Goal: Information Seeking & Learning: Check status

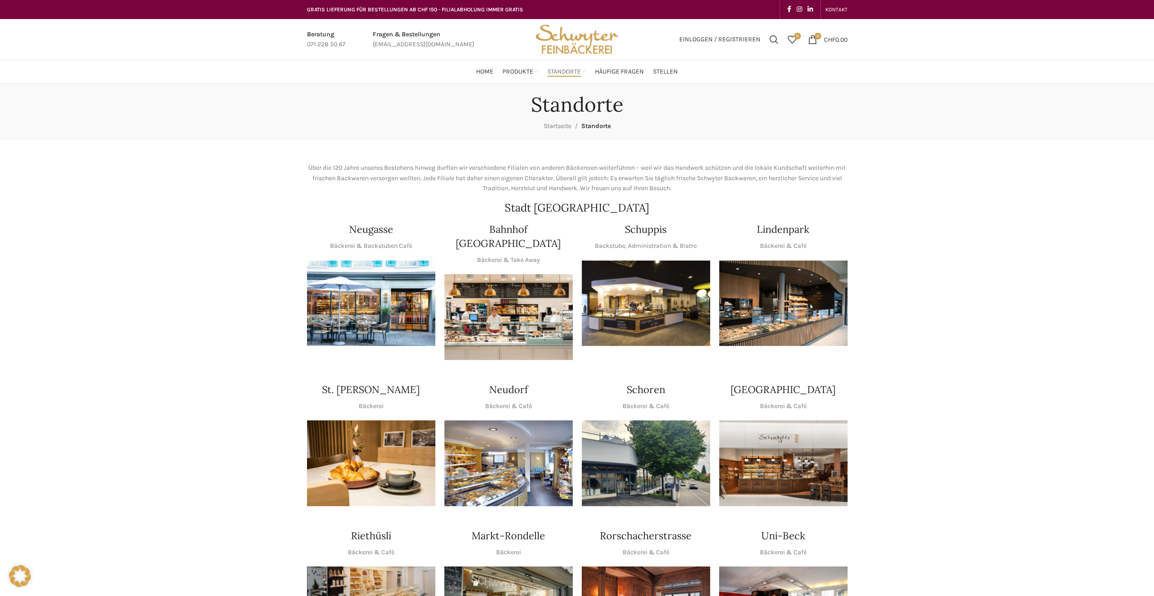
click at [675, 323] on img "1 / 1" at bounding box center [646, 303] width 128 height 86
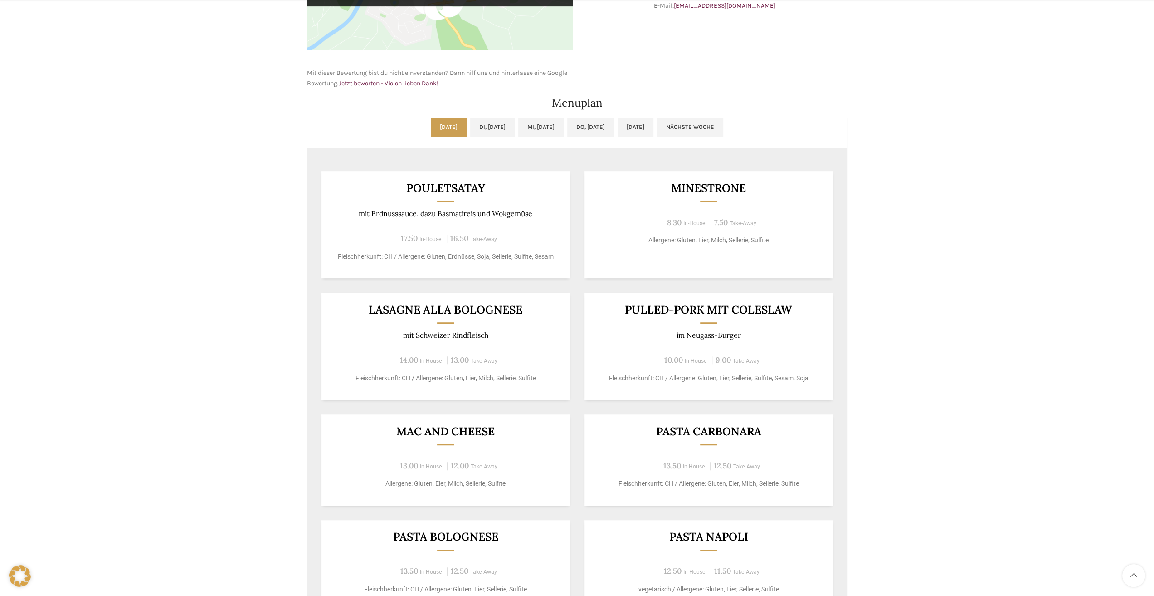
scroll to position [408, 0]
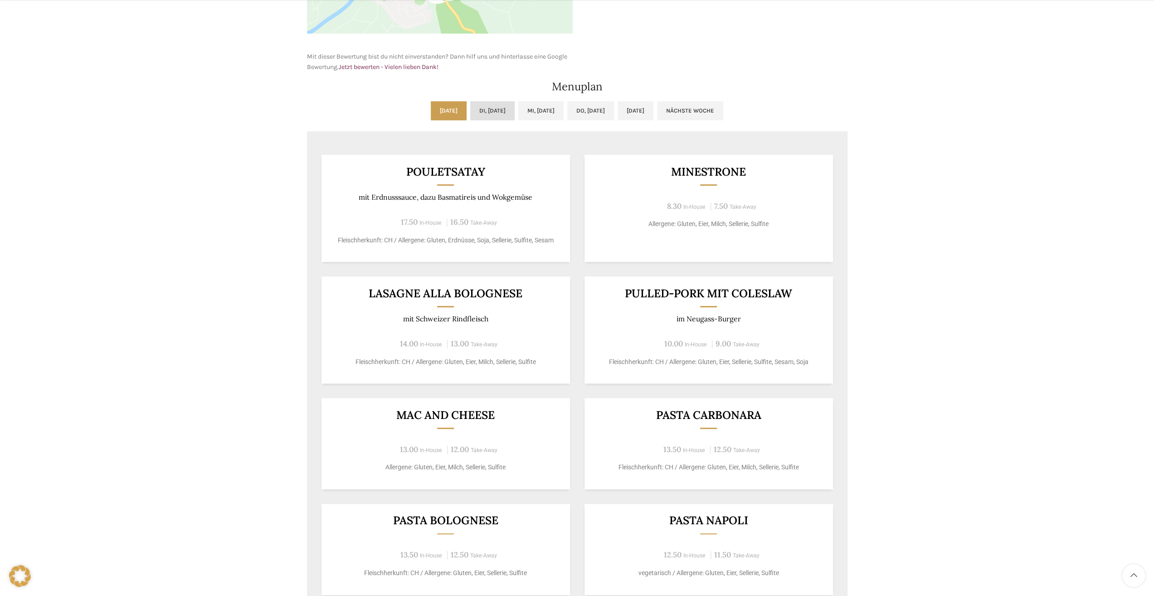
click at [482, 108] on link "Di, 30.09.2025" at bounding box center [492, 110] width 44 height 19
click at [533, 110] on link "Mi, 01.10.2025" at bounding box center [540, 110] width 45 height 19
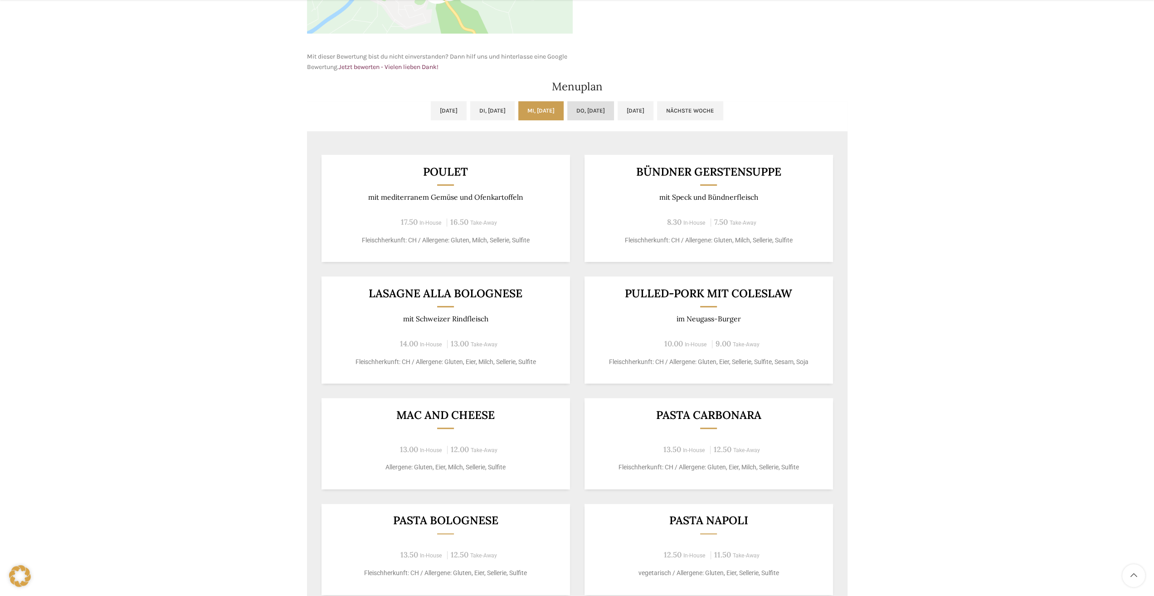
click at [611, 113] on link "Do, 02.10.2025" at bounding box center [590, 110] width 47 height 19
click at [654, 114] on link "Fr, 03.10.2025" at bounding box center [636, 110] width 36 height 19
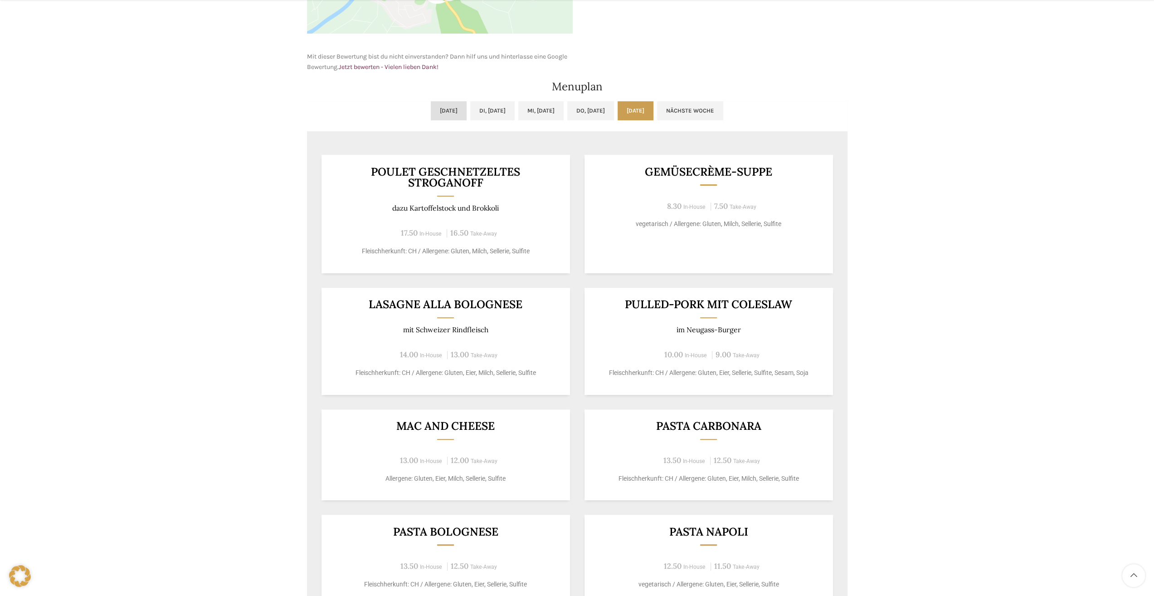
click at [431, 109] on link "Mo, 29.09.2025" at bounding box center [449, 110] width 36 height 19
